Goal: Transaction & Acquisition: Obtain resource

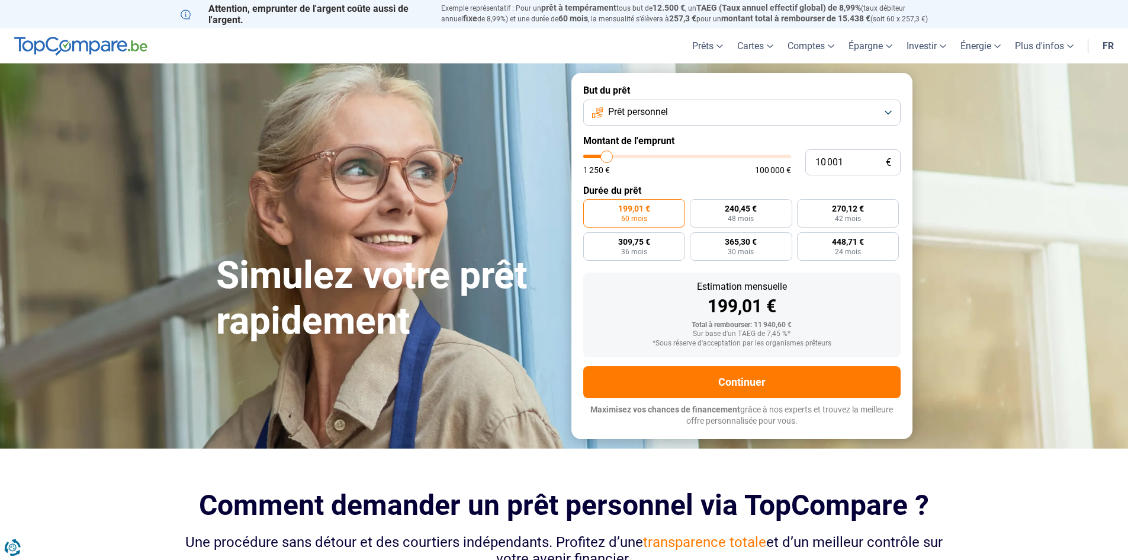
click at [675, 115] on button "Prêt personnel" at bounding box center [741, 112] width 317 height 26
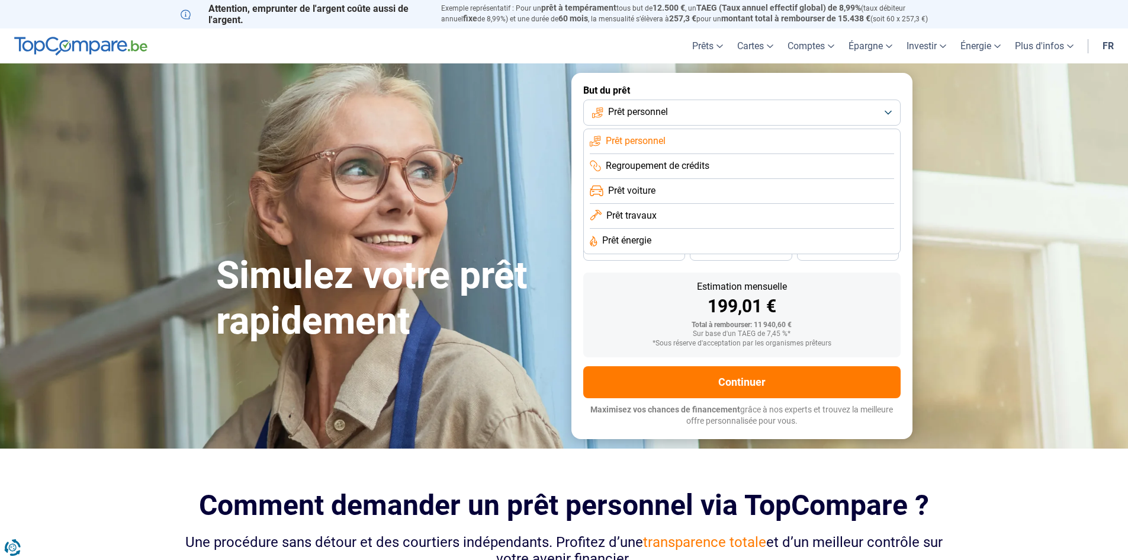
click at [640, 142] on span "Prêt personnel" at bounding box center [636, 140] width 60 height 13
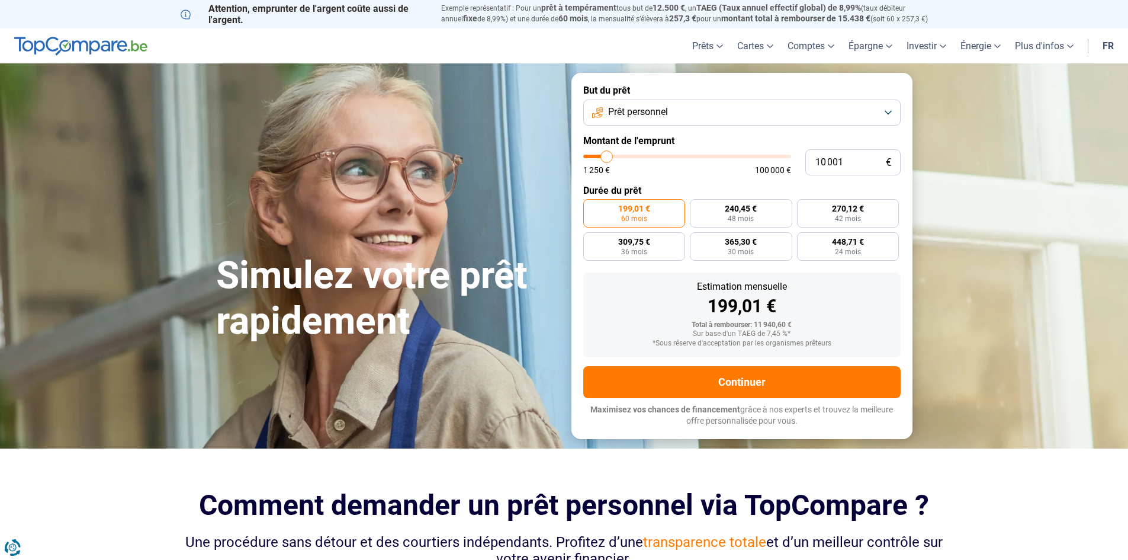
type input "9 750"
type input "9750"
type input "10 000"
type input "10000"
type input "10 250"
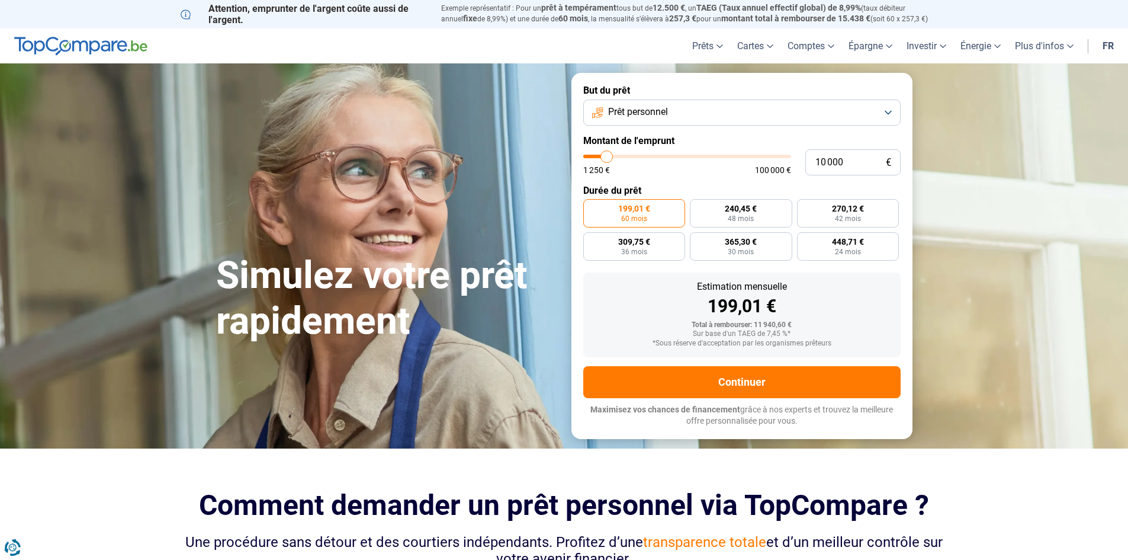
type input "10250"
type input "10 500"
type input "10500"
type input "10 250"
type input "10250"
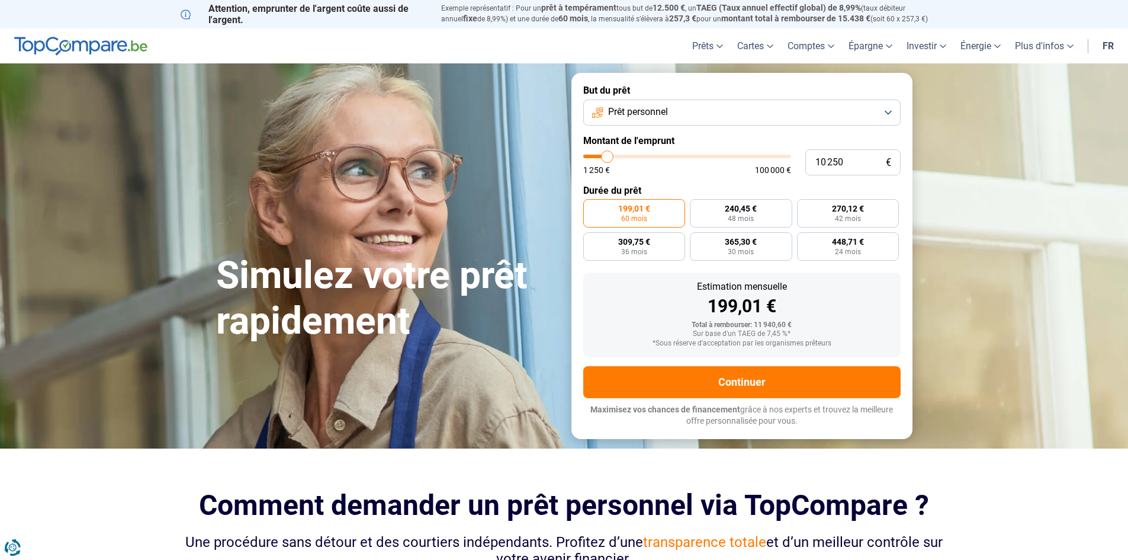
type input "8 500"
type input "8500"
type input "6 750"
type input "6750"
type input "5 750"
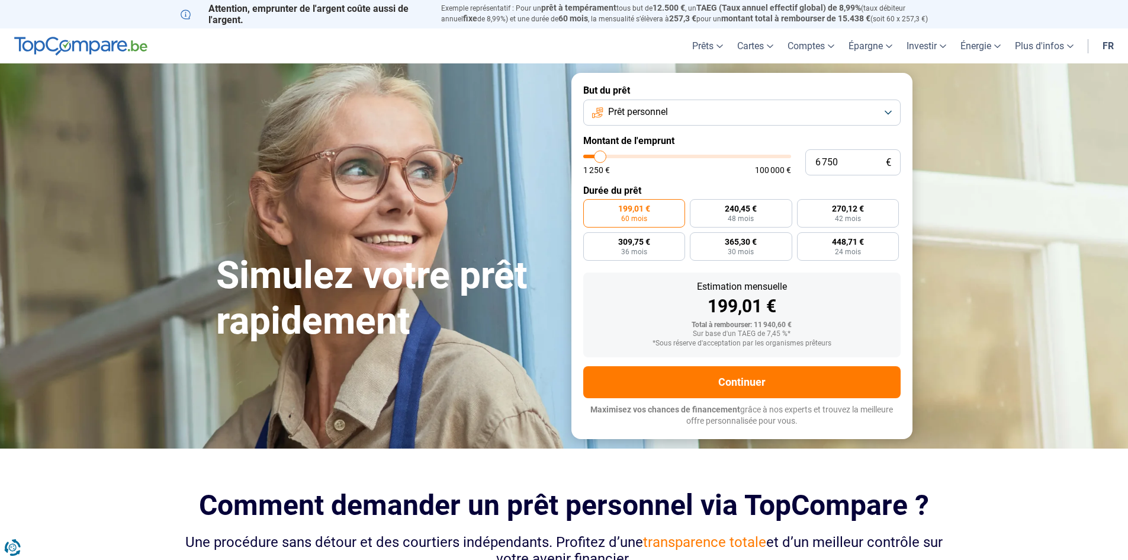
type input "5750"
type input "6 000"
type input "6000"
type input "6 750"
drag, startPoint x: 606, startPoint y: 157, endPoint x: 601, endPoint y: 158, distance: 6.0
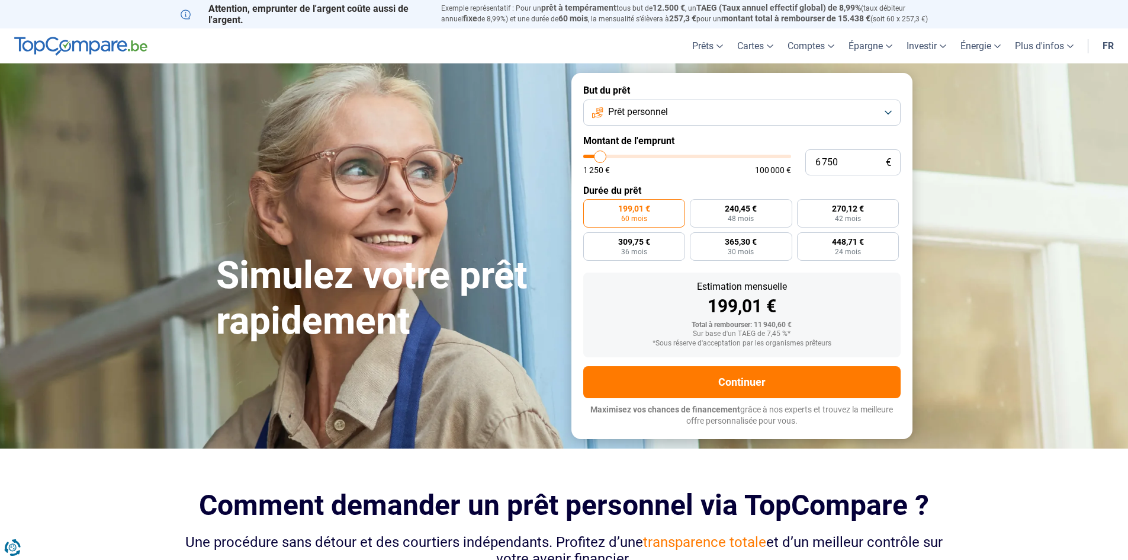
type input "6750"
click at [601, 158] on input "range" at bounding box center [687, 157] width 208 height 4
radio input "true"
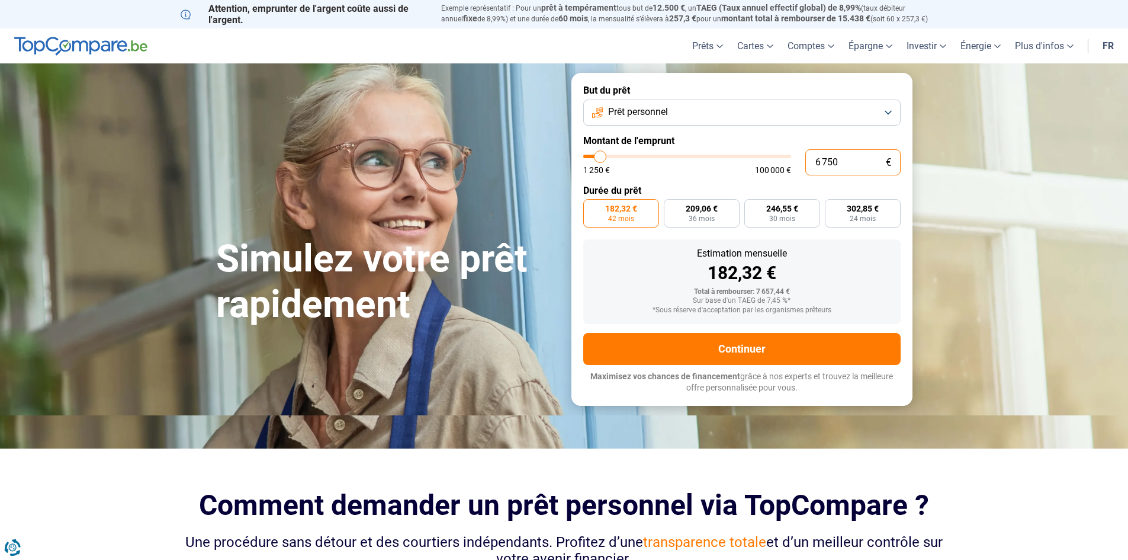
drag, startPoint x: 850, startPoint y: 163, endPoint x: 782, endPoint y: 163, distance: 68.1
click at [782, 163] on div "6 750 € 1 250 € 100 000 €" at bounding box center [741, 162] width 317 height 26
type input "9"
type input "1250"
type input "90"
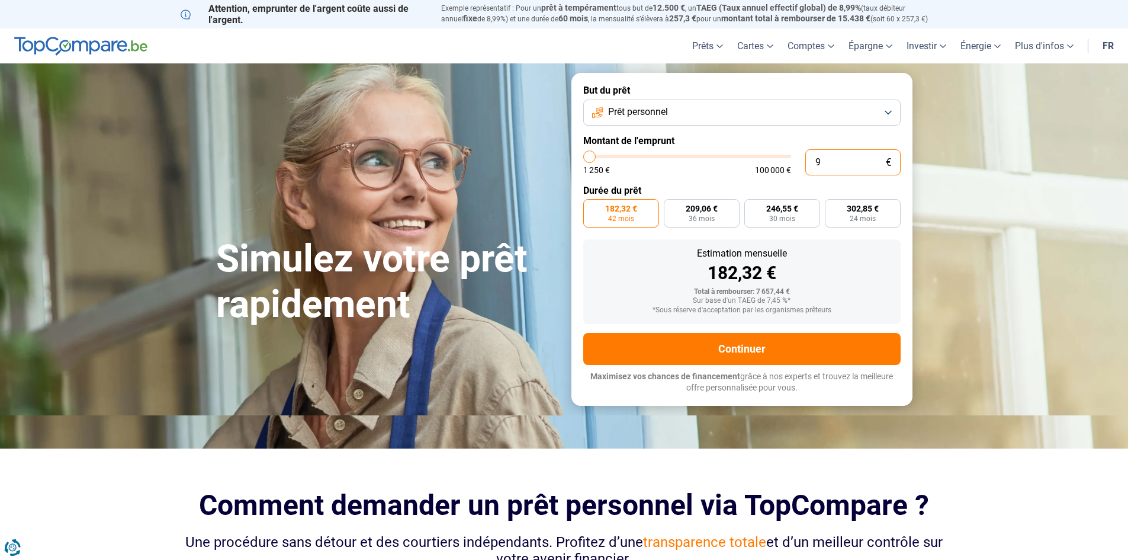
type input "1250"
type input "900"
type input "1250"
type input "9 000"
type input "9000"
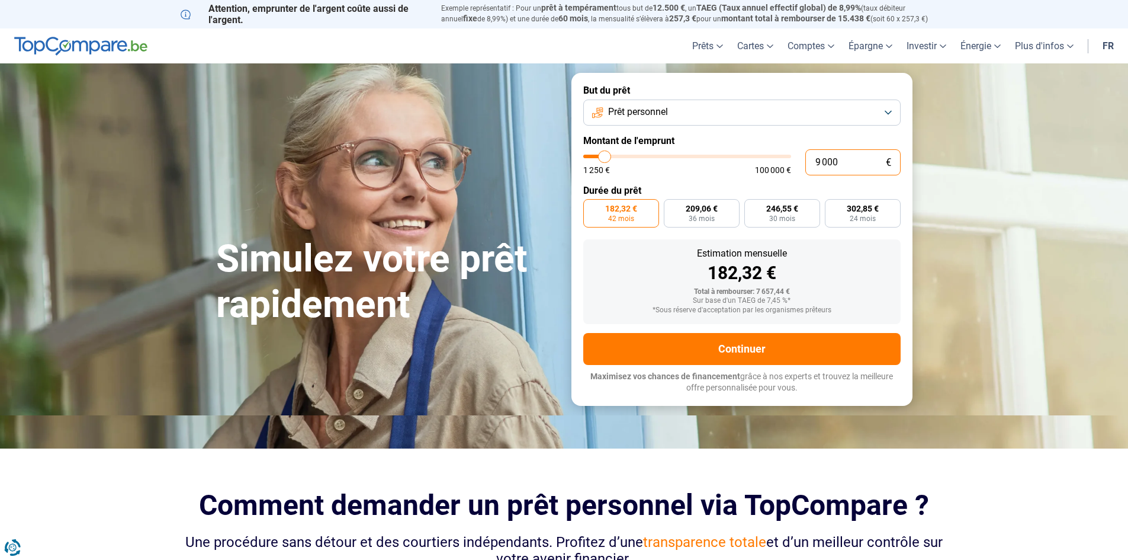
type input "9 000"
radio input "false"
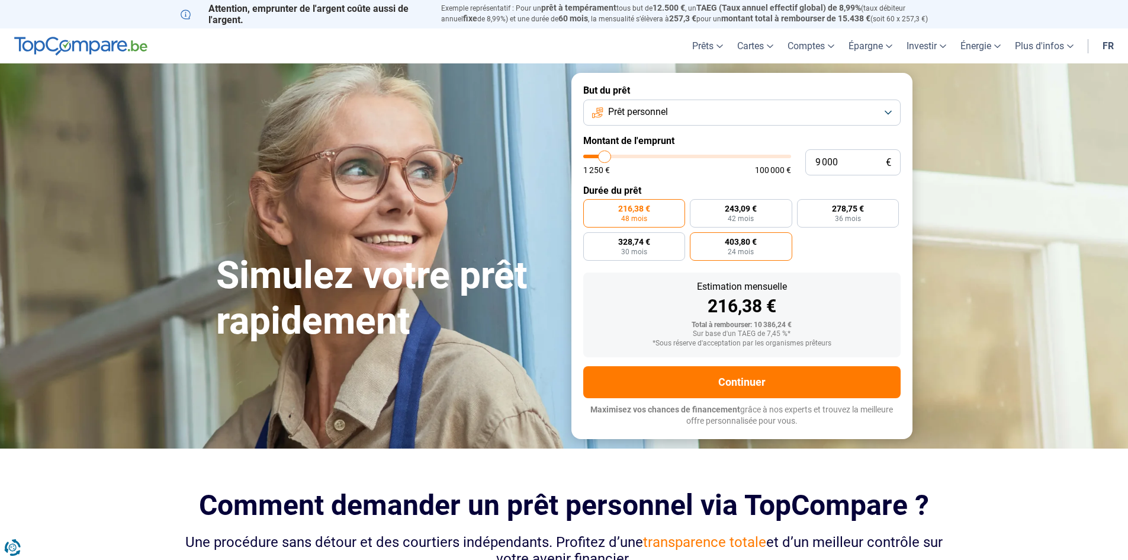
click at [740, 249] on span "24 mois" at bounding box center [741, 251] width 26 height 7
click at [698, 240] on input "403,80 € 24 mois" at bounding box center [694, 236] width 8 height 8
radio input "true"
click at [853, 163] on input "9 000" at bounding box center [852, 162] width 95 height 26
drag, startPoint x: 811, startPoint y: 164, endPoint x: 787, endPoint y: 165, distance: 23.7
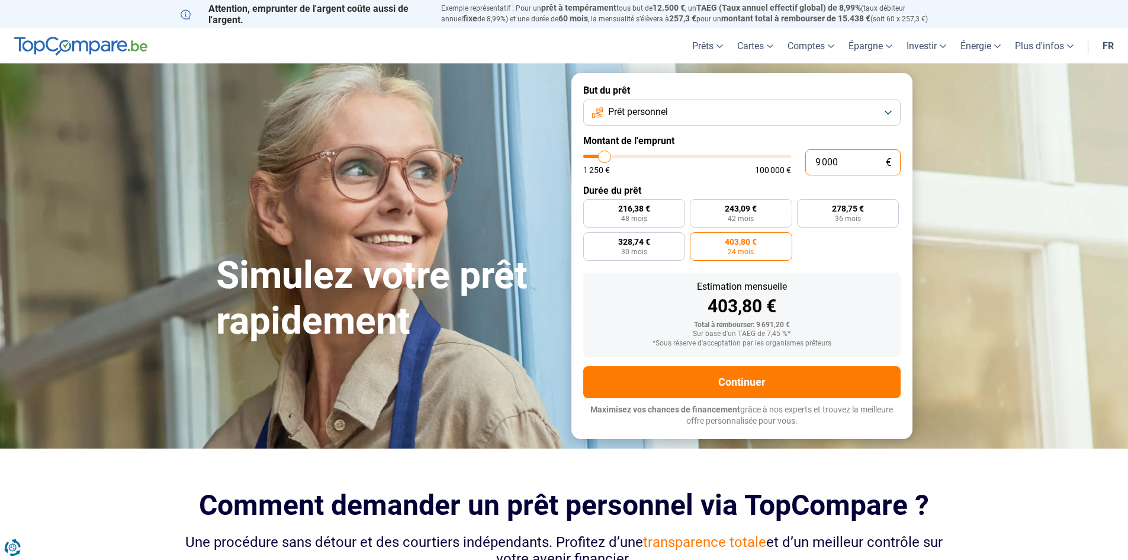
click at [787, 165] on div "9 000 € 1 250 € 100 000 €" at bounding box center [741, 162] width 317 height 26
type input "1"
type input "1250"
type input "15"
type input "1250"
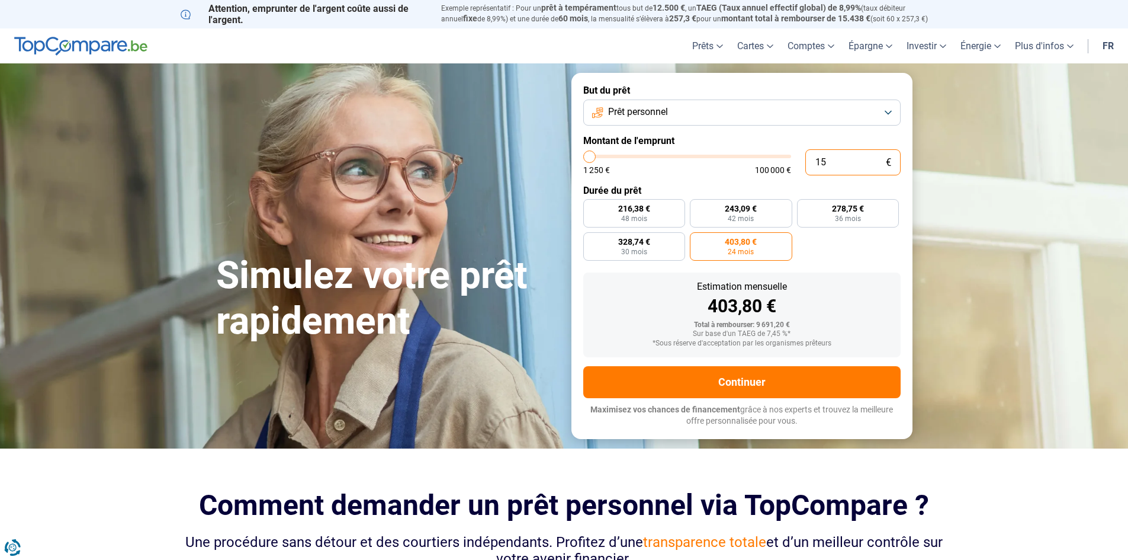
type input "150"
type input "1250"
type input "1 500"
type input "1500"
type input "15 000"
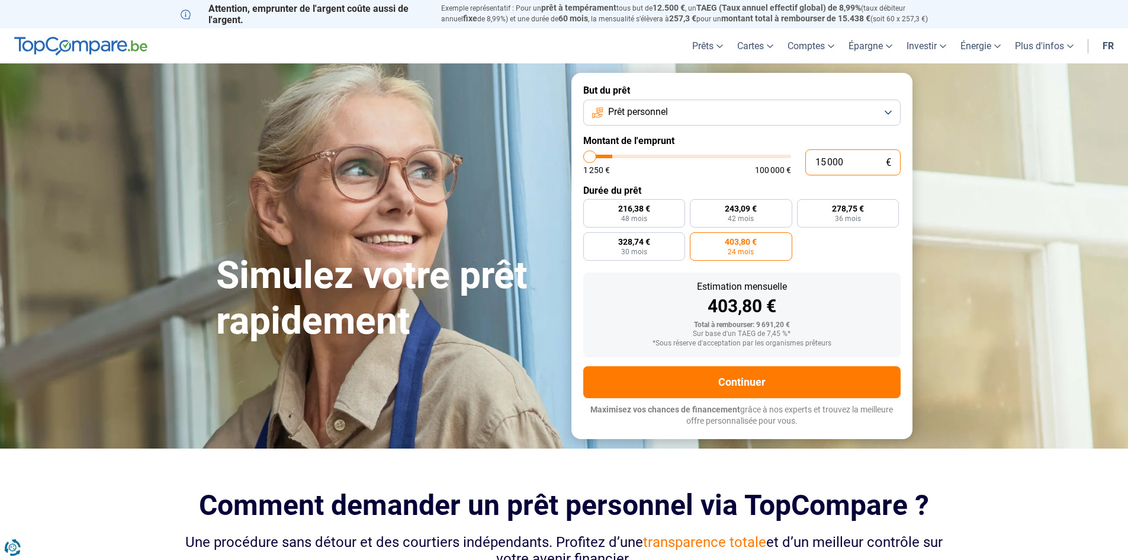
type input "15000"
type input "15 000"
drag, startPoint x: 851, startPoint y: 162, endPoint x: 756, endPoint y: 157, distance: 94.9
click at [756, 157] on div "15 000 € 1 250 € 100 000 €" at bounding box center [741, 162] width 317 height 26
click at [833, 246] on label "673,00 € 24 mois" at bounding box center [848, 246] width 102 height 28
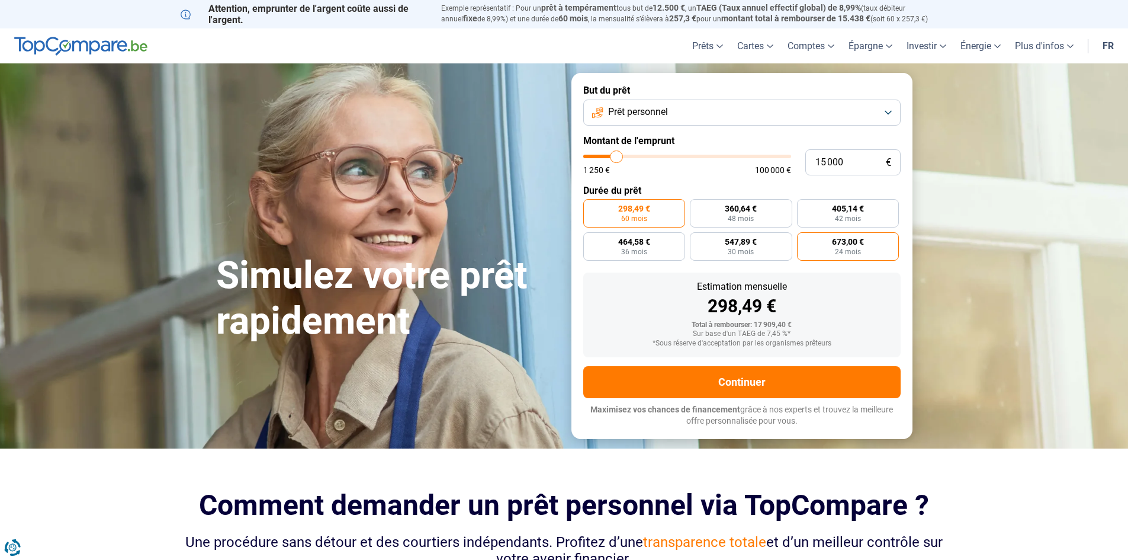
click at [805, 240] on input "673,00 € 24 mois" at bounding box center [801, 236] width 8 height 8
radio input "true"
click at [622, 210] on span "298,49 €" at bounding box center [634, 208] width 32 height 8
click at [591, 207] on input "298,49 € 60 mois" at bounding box center [587, 203] width 8 height 8
radio input "true"
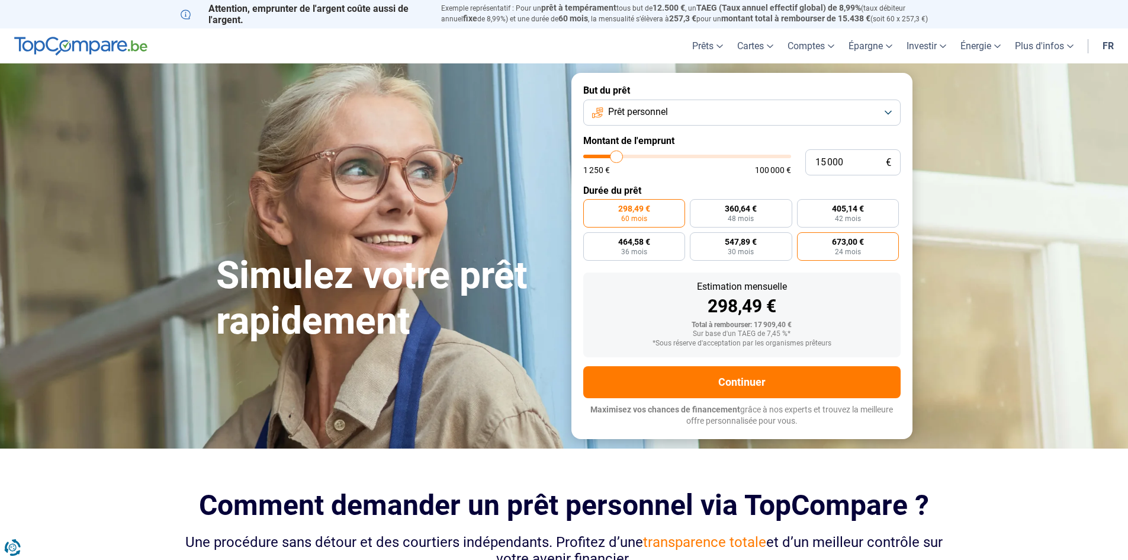
click at [829, 243] on label "673,00 € 24 mois" at bounding box center [848, 246] width 102 height 28
click at [805, 240] on input "673,00 € 24 mois" at bounding box center [801, 236] width 8 height 8
radio input "true"
click at [759, 250] on label "547,89 € 30 mois" at bounding box center [741, 246] width 102 height 28
click at [698, 240] on input "547,89 € 30 mois" at bounding box center [694, 236] width 8 height 8
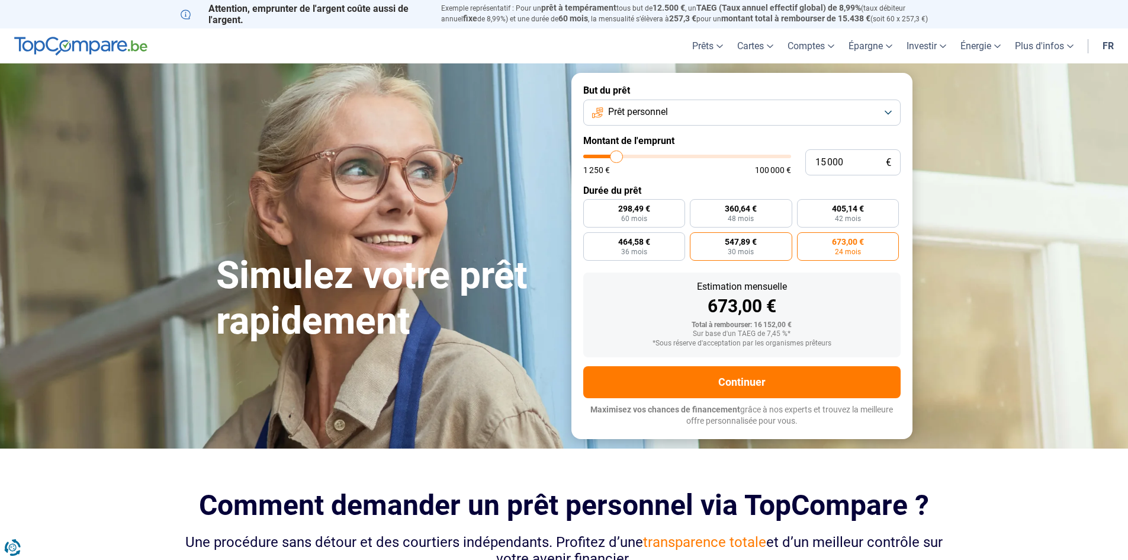
radio input "true"
click at [839, 245] on span "673,00 €" at bounding box center [848, 241] width 32 height 8
click at [805, 240] on input "673,00 € 24 mois" at bounding box center [801, 236] width 8 height 8
radio input "true"
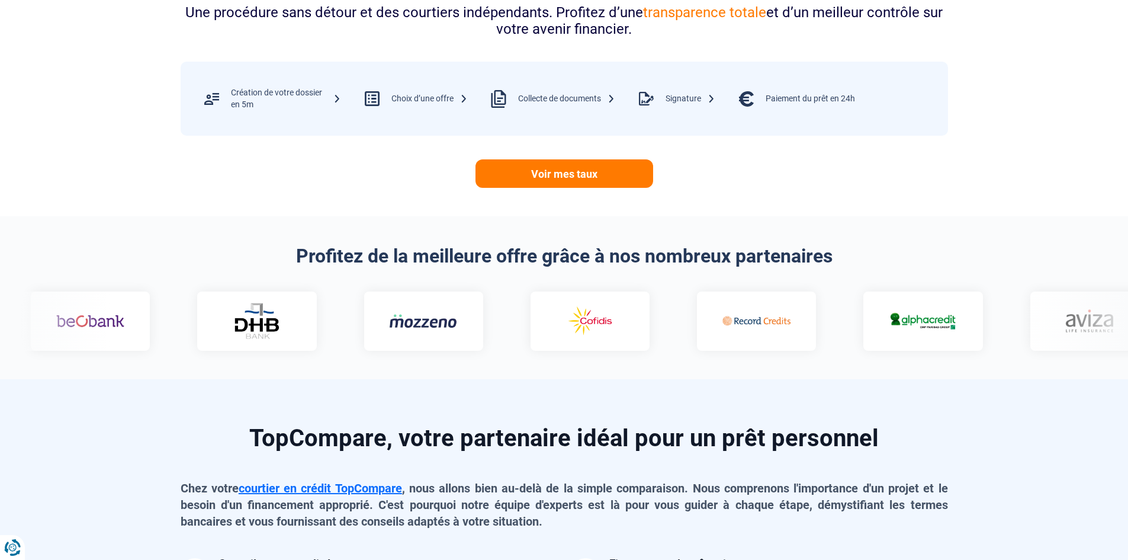
scroll to position [533, 0]
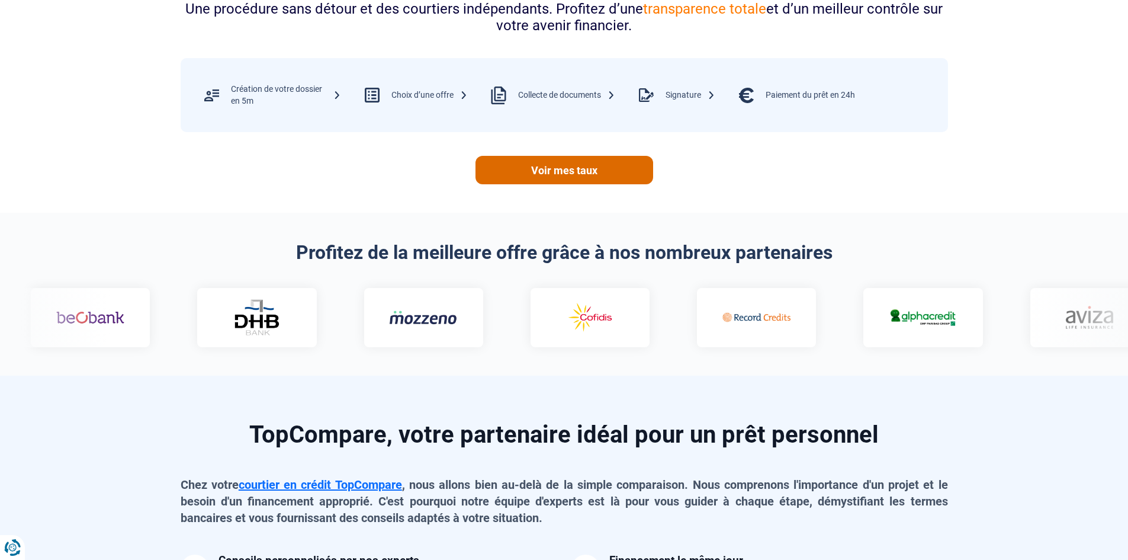
click at [566, 170] on link "Voir mes taux" at bounding box center [565, 170] width 178 height 28
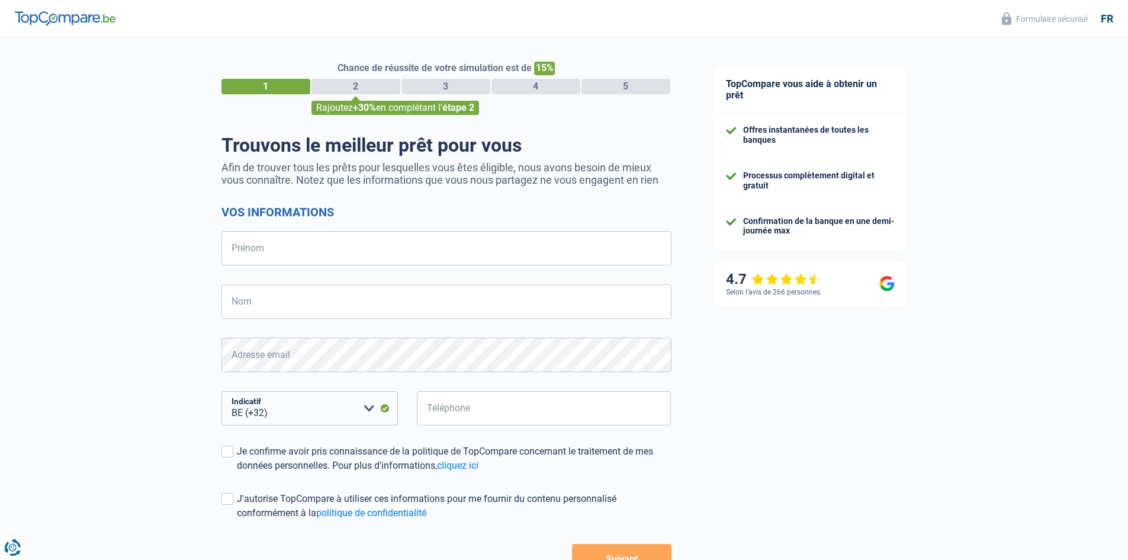
select select "32"
click at [383, 89] on div "2" at bounding box center [356, 86] width 89 height 15
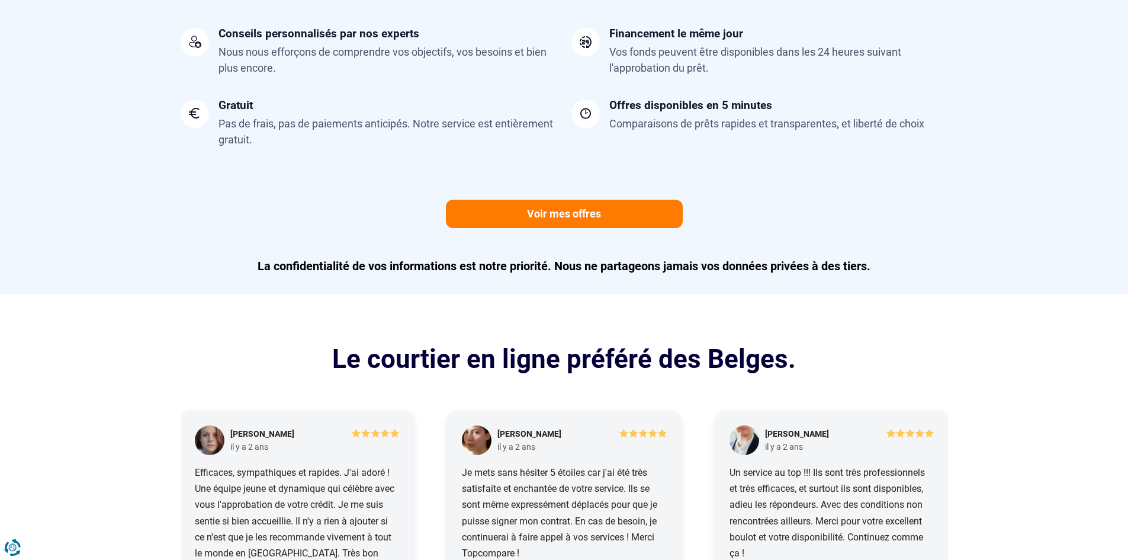
scroll to position [1066, 0]
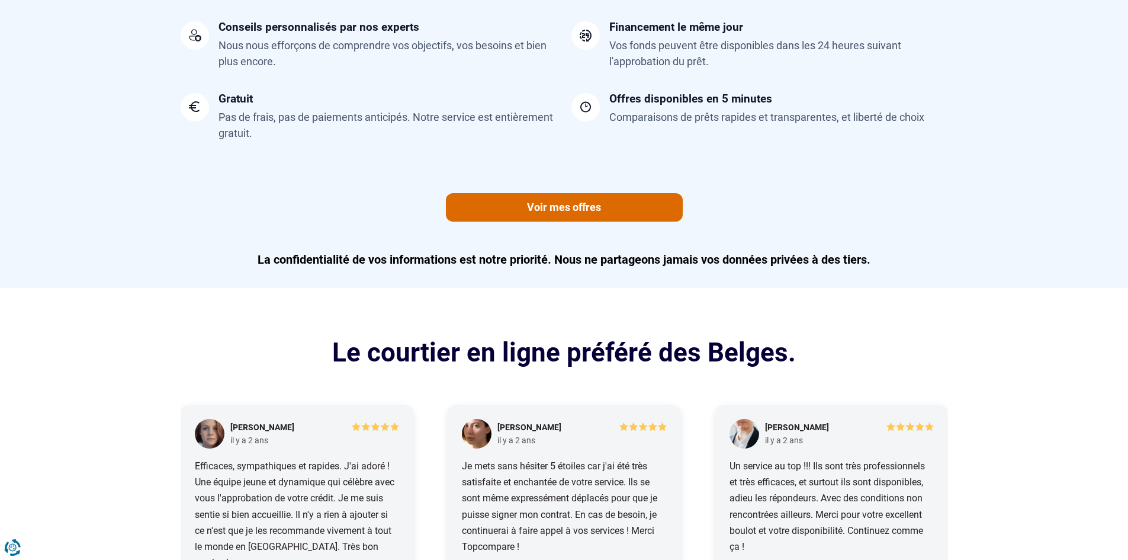
click at [566, 208] on link "Voir mes offres" at bounding box center [564, 207] width 237 height 28
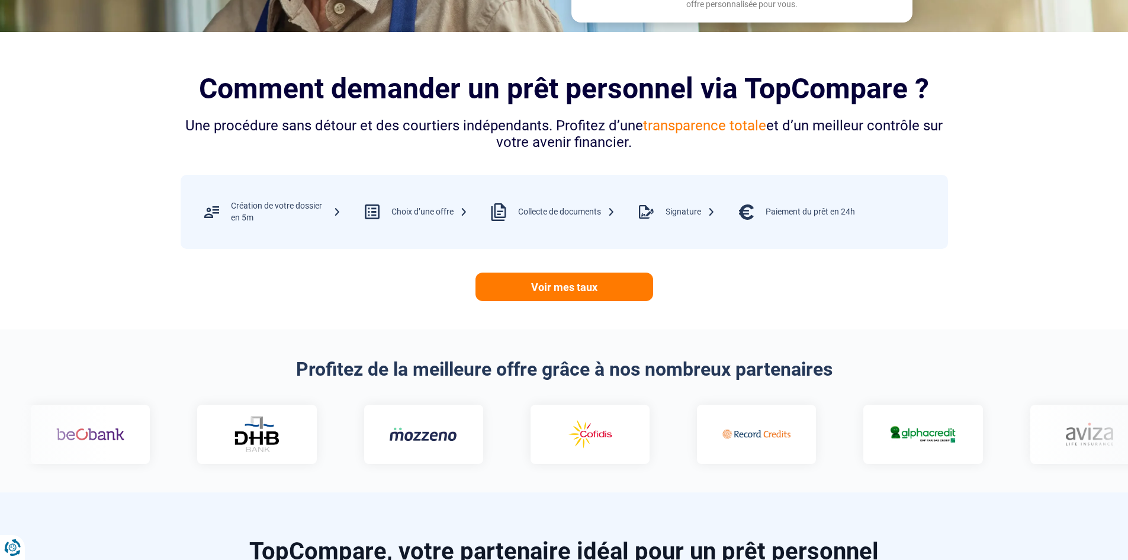
scroll to position [415, 0]
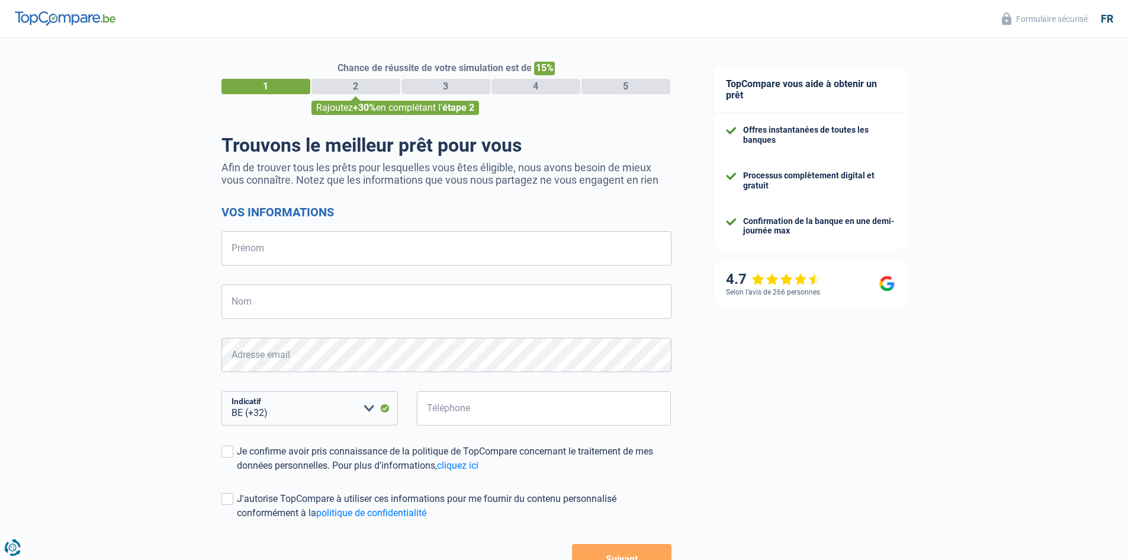
select select "32"
click at [368, 410] on select "BE (+32) LU (+352) Veuillez sélectionner une option" at bounding box center [309, 408] width 176 height 34
click at [371, 406] on select "BE (+32) LU (+352) Veuillez sélectionner une option" at bounding box center [309, 408] width 176 height 34
click at [221, 392] on select "BE (+32) LU (+352) Veuillez sélectionner une option" at bounding box center [309, 408] width 176 height 34
click at [494, 413] on input "Téléphone" at bounding box center [544, 408] width 255 height 34
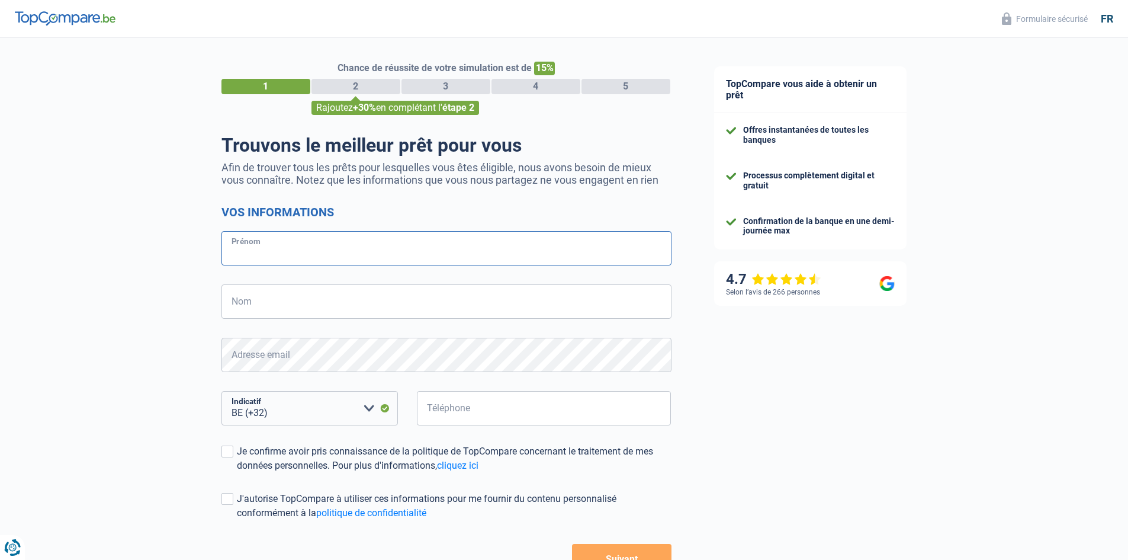
click at [433, 258] on input "Prénom" at bounding box center [446, 248] width 450 height 34
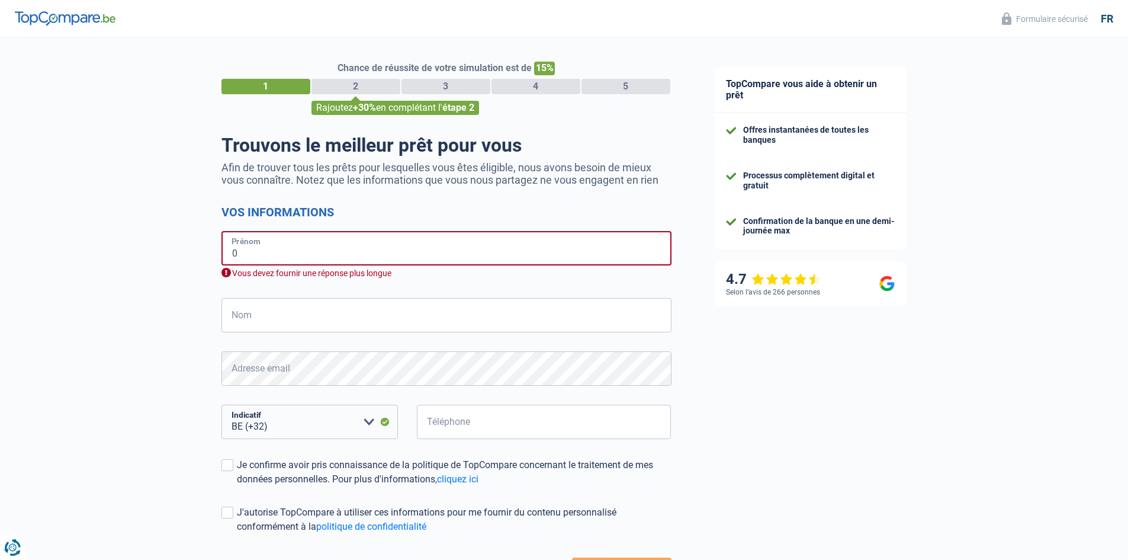
drag, startPoint x: 422, startPoint y: 257, endPoint x: 330, endPoint y: 258, distance: 91.2
click at [330, 258] on input "0" at bounding box center [446, 248] width 450 height 34
drag, startPoint x: 335, startPoint y: 264, endPoint x: 241, endPoint y: 270, distance: 94.4
click at [241, 270] on div "0 Prénom Vous devez fournir une réponse plus longue" at bounding box center [446, 255] width 450 height 48
drag, startPoint x: 250, startPoint y: 256, endPoint x: 204, endPoint y: 256, distance: 46.2
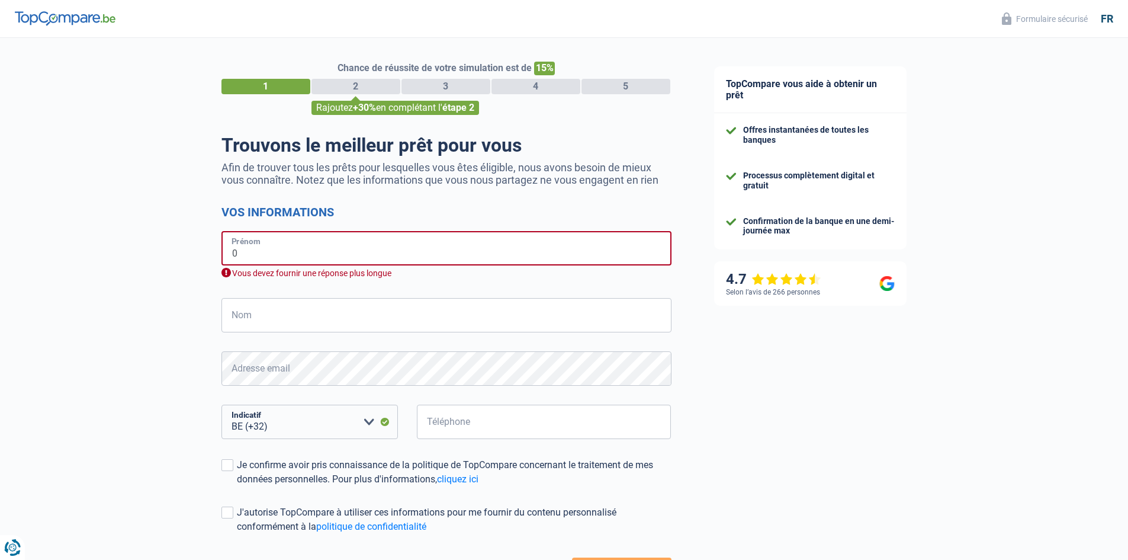
click at [204, 256] on div "Chance de réussite de votre simulation est de 15% 1 2 3 4 5 Rajoutez +30% en co…" at bounding box center [346, 342] width 693 height 619
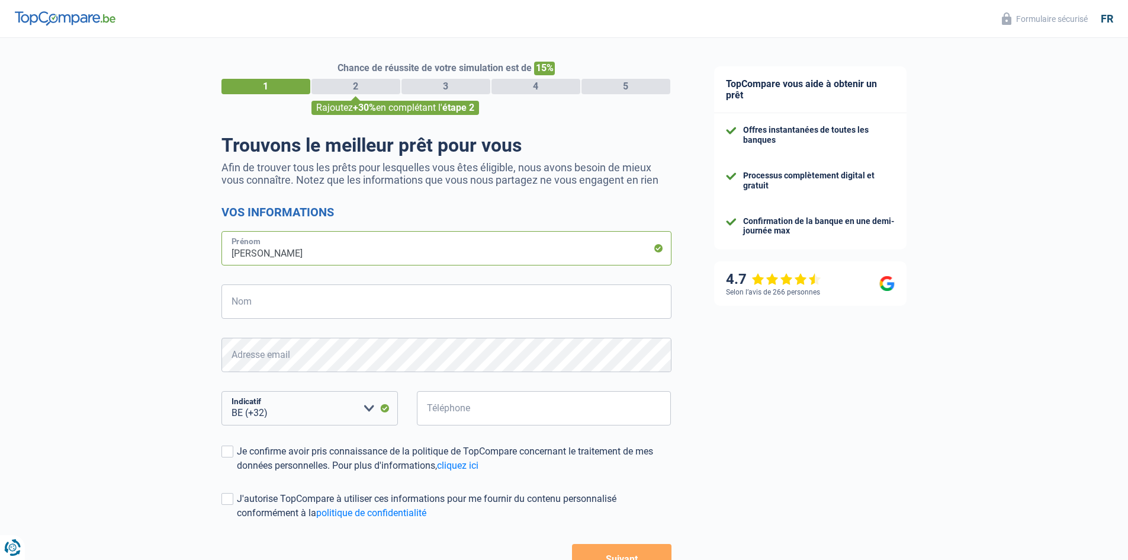
type input "[PERSON_NAME]"
click at [268, 304] on input "Nom" at bounding box center [446, 301] width 450 height 34
type input "LIN"
click at [779, 435] on div "TopCompare vous aide à obtenir un prêt Offres instantanées de toutes les banque…" at bounding box center [911, 341] width 436 height 606
click at [468, 421] on input "Téléphone" at bounding box center [544, 408] width 255 height 34
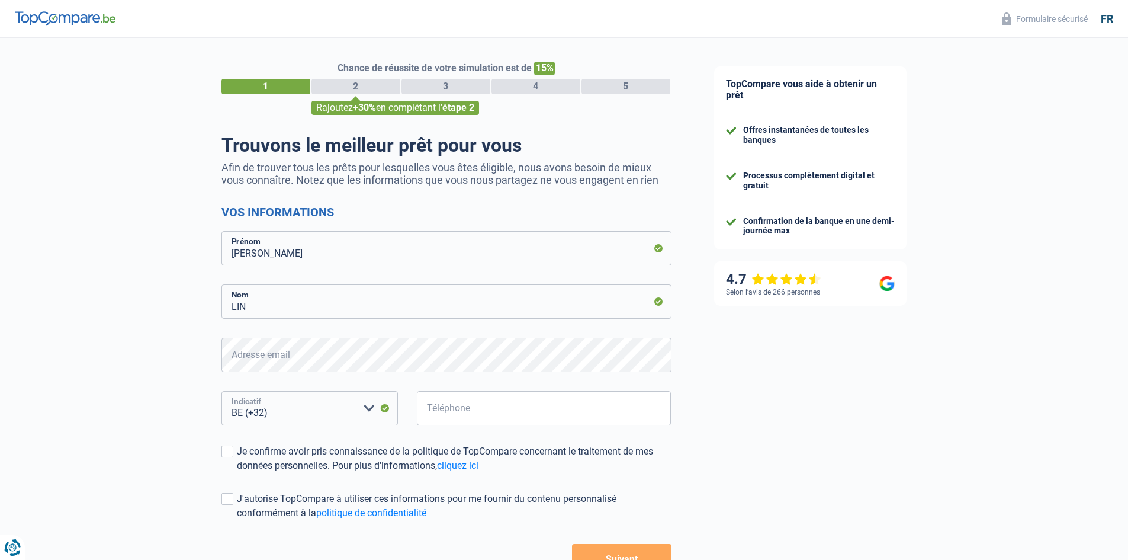
click at [366, 410] on select "BE (+32) LU (+352) Veuillez sélectionner une option" at bounding box center [309, 408] width 176 height 34
click at [188, 298] on div "Chance de réussite de votre simulation est de 15% 1 2 3 4 5 Rajoutez +30% en co…" at bounding box center [346, 336] width 693 height 606
